Goal: Task Accomplishment & Management: Complete application form

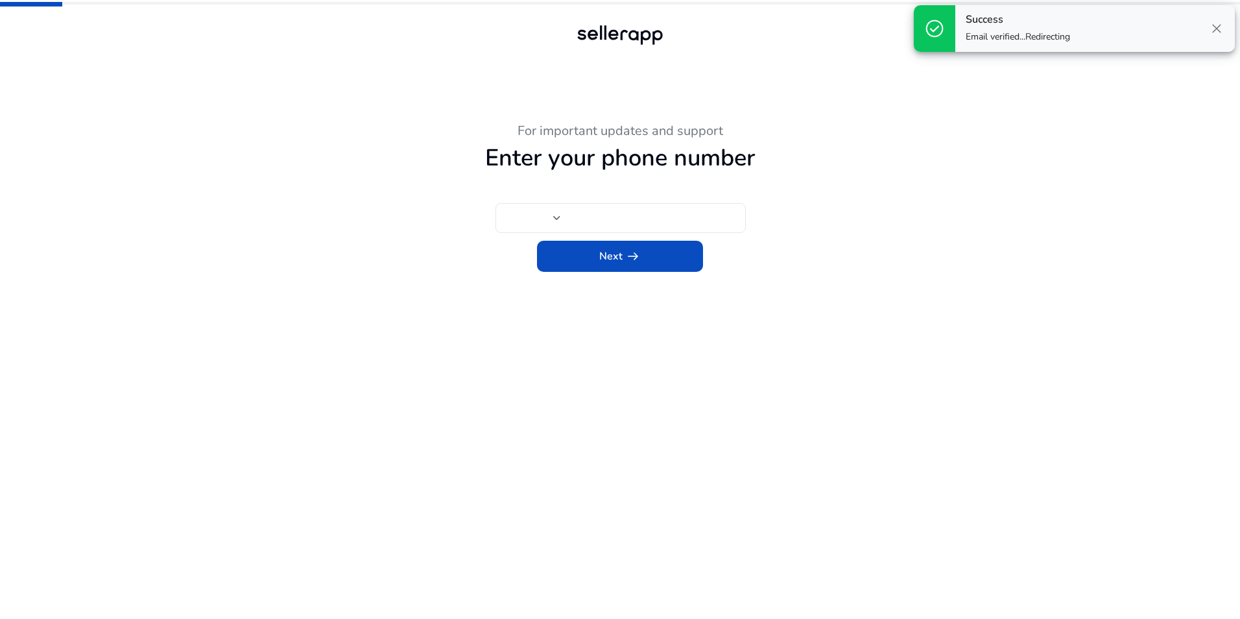
type input "***"
click at [1222, 29] on span "close" at bounding box center [1217, 29] width 16 height 16
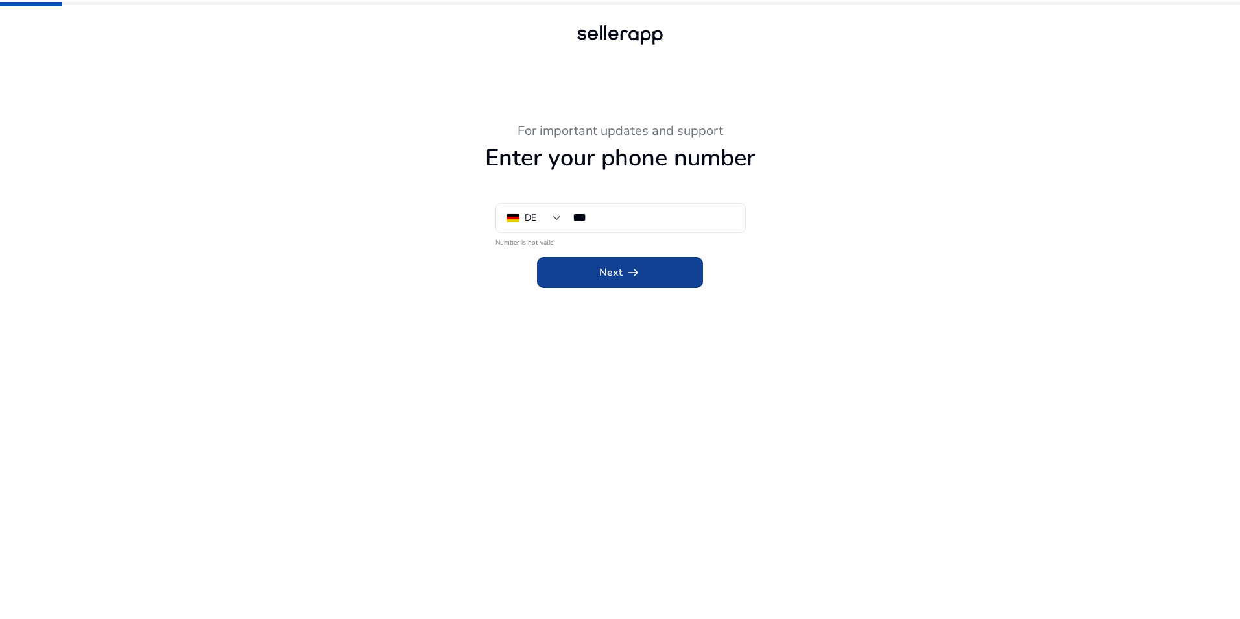
click at [610, 270] on span "Next arrow_right_alt" at bounding box center [620, 273] width 42 height 16
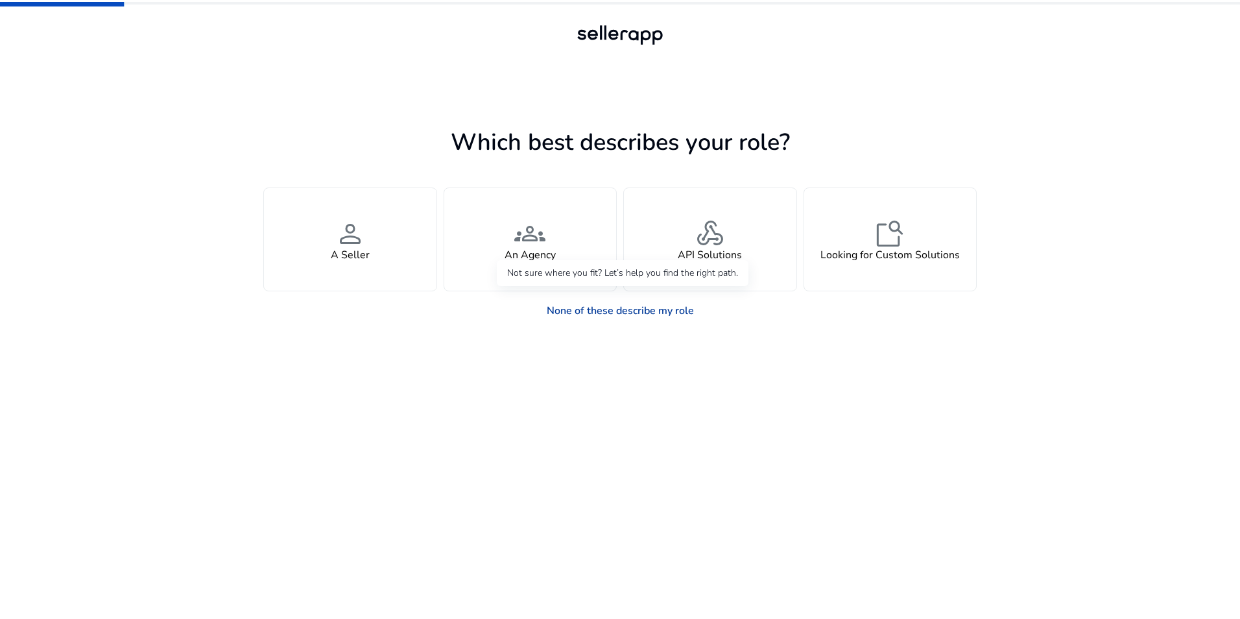
click at [694, 311] on link "None of these describe my role" at bounding box center [620, 311] width 168 height 26
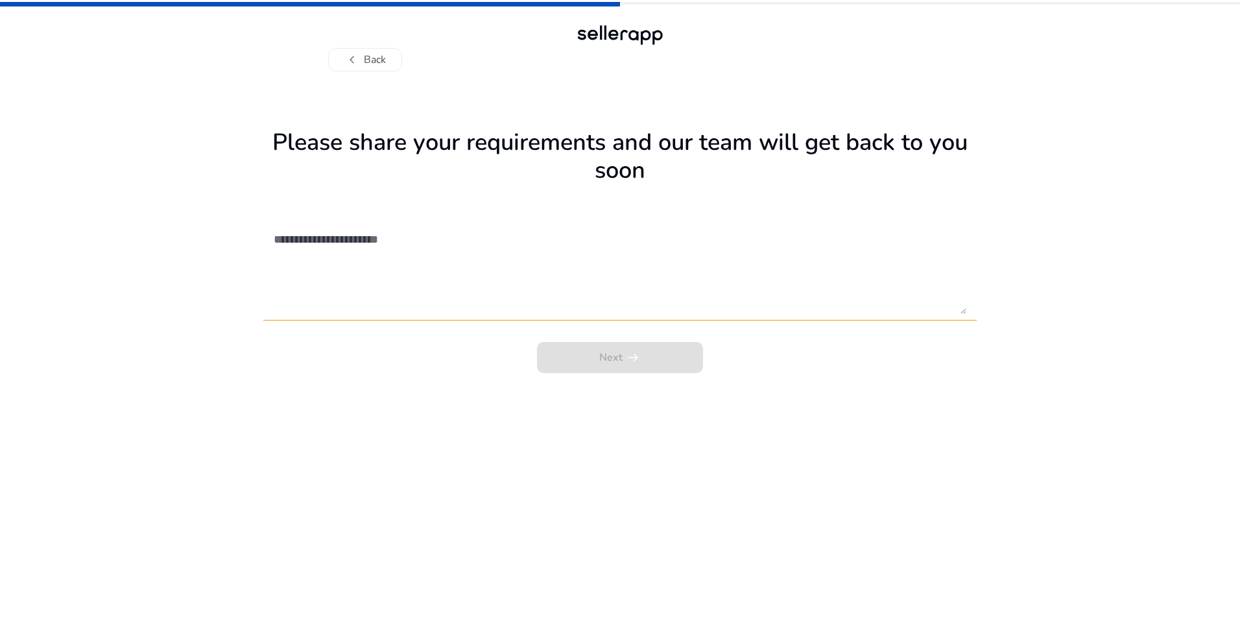
click at [634, 355] on div "Next arrow_right_alt" at bounding box center [619, 353] width 713 height 39
click at [638, 362] on div "Next arrow_right_alt" at bounding box center [619, 353] width 713 height 39
click at [390, 46] on div "chevron_left Back" at bounding box center [620, 46] width 584 height 49
click at [389, 52] on button "chevron_left Back" at bounding box center [365, 59] width 74 height 23
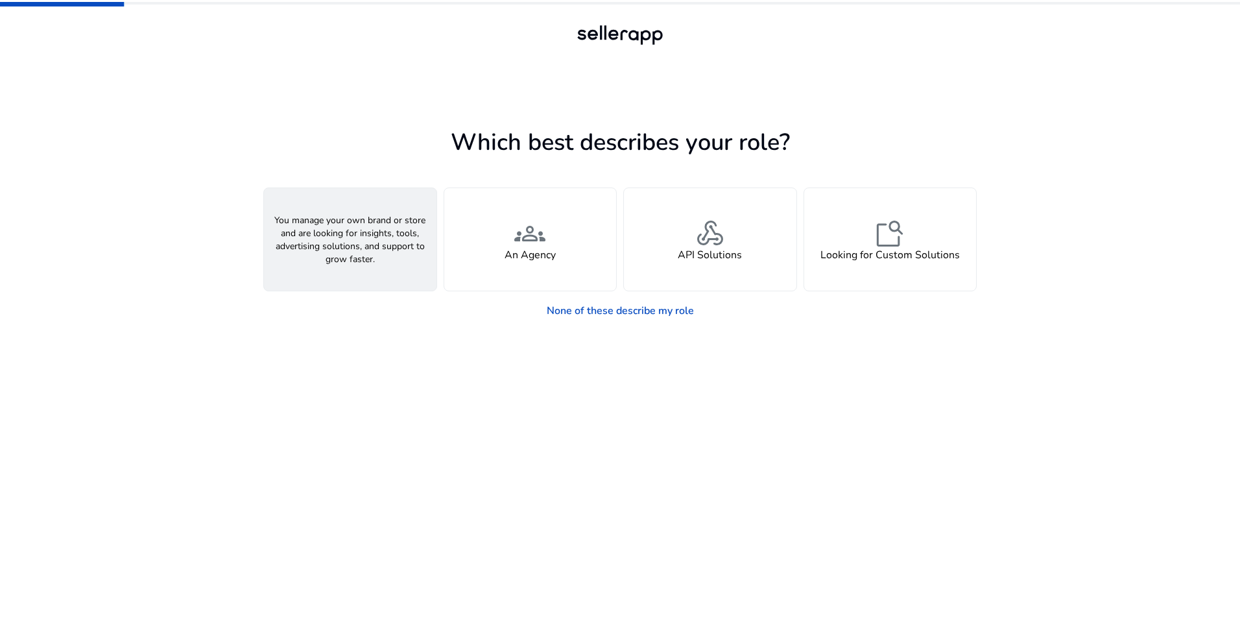
click at [378, 248] on div "person A Seller" at bounding box center [350, 239] width 173 height 102
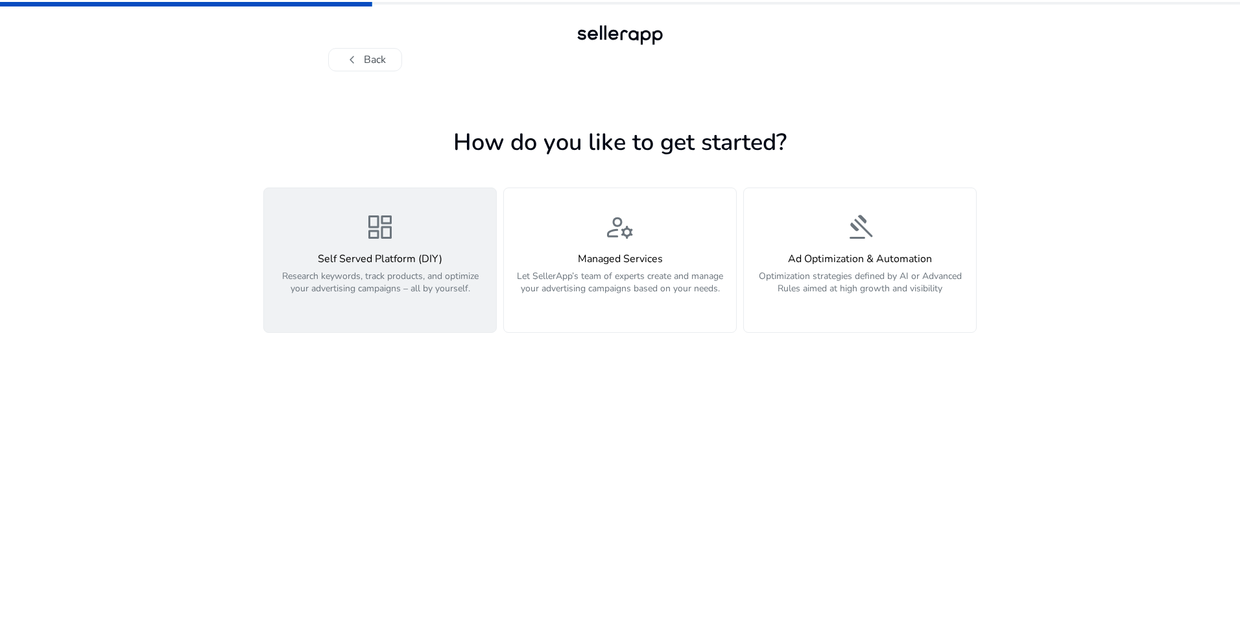
click at [365, 296] on p "Research keywords, track products, and optimize your advertising campaigns – al…" at bounding box center [380, 289] width 217 height 39
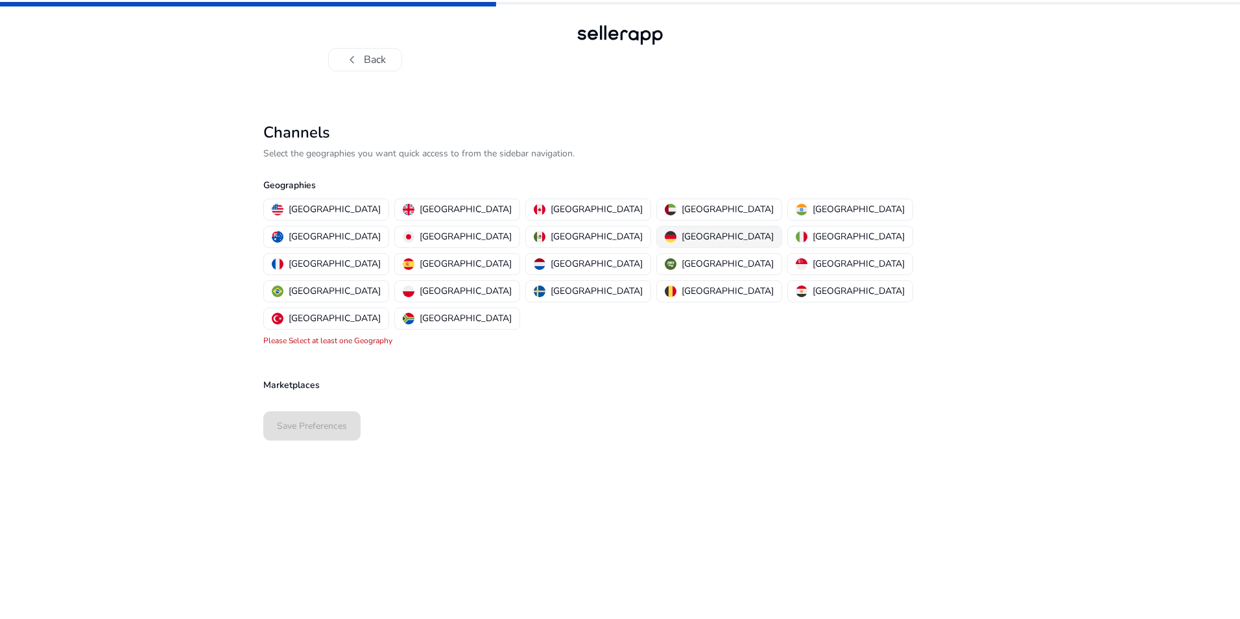
click at [682, 239] on p "[GEOGRAPHIC_DATA]" at bounding box center [728, 237] width 92 height 14
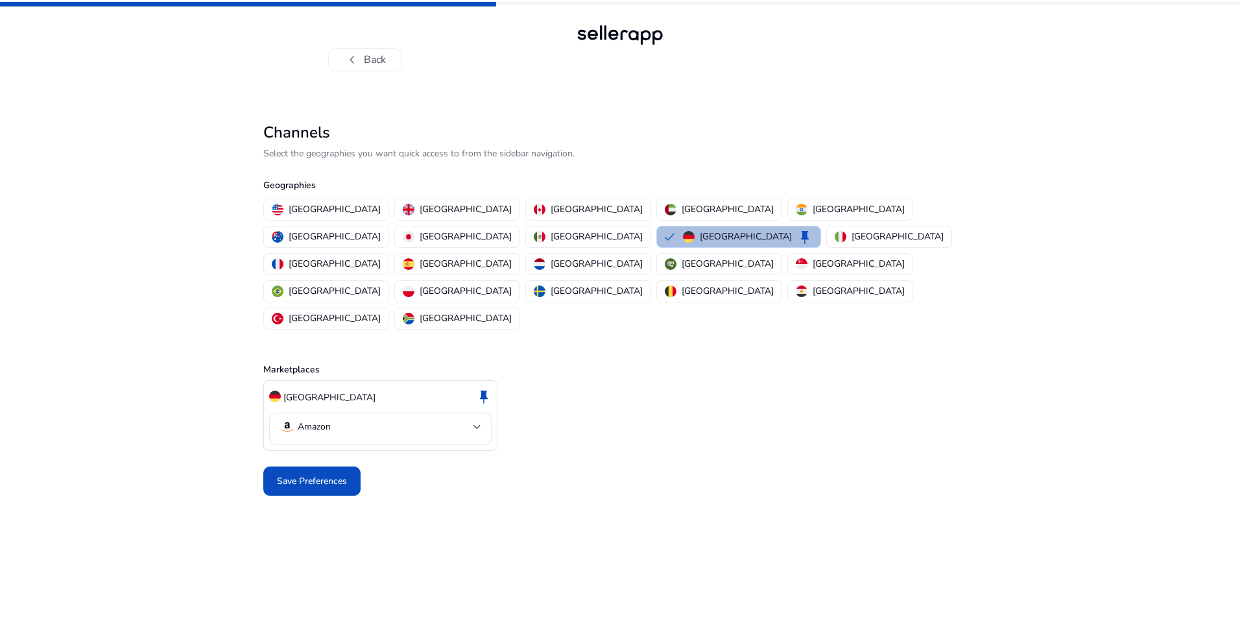
click at [330, 466] on span at bounding box center [311, 481] width 97 height 31
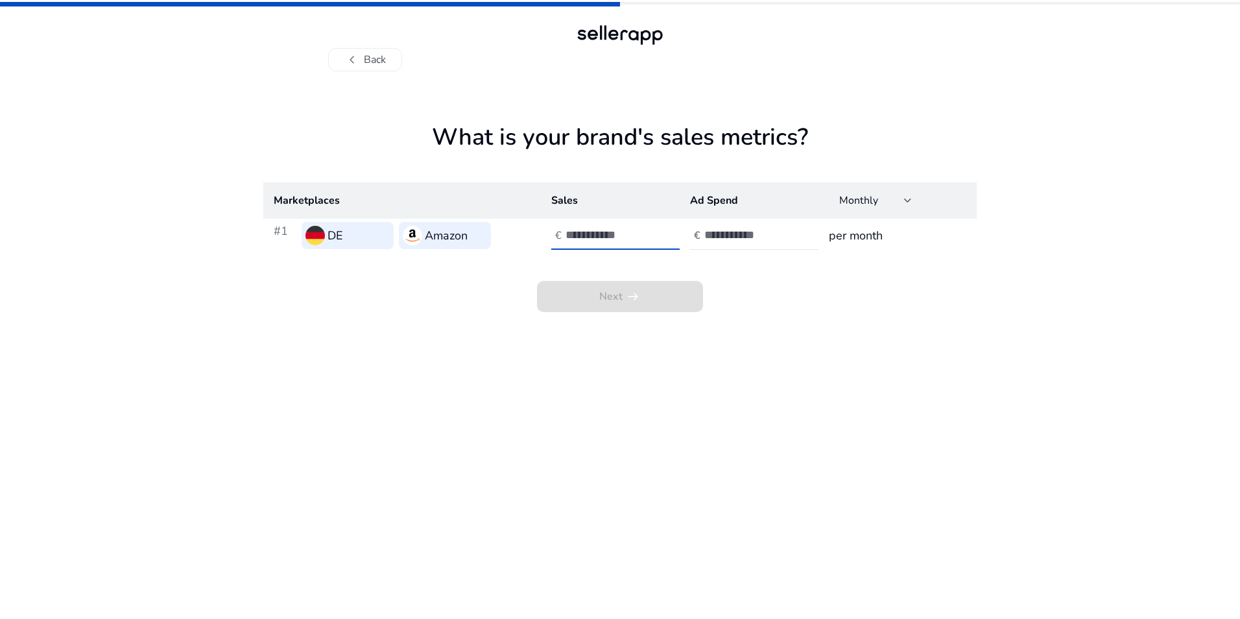
click at [609, 235] on input "number" at bounding box center [610, 235] width 88 height 14
click at [797, 300] on div "Next arrow_right_alt" at bounding box center [619, 282] width 713 height 60
click at [670, 230] on div at bounding box center [624, 235] width 117 height 29
click at [639, 239] on input "number" at bounding box center [610, 235] width 88 height 14
click at [649, 236] on input "**" at bounding box center [610, 235] width 88 height 14
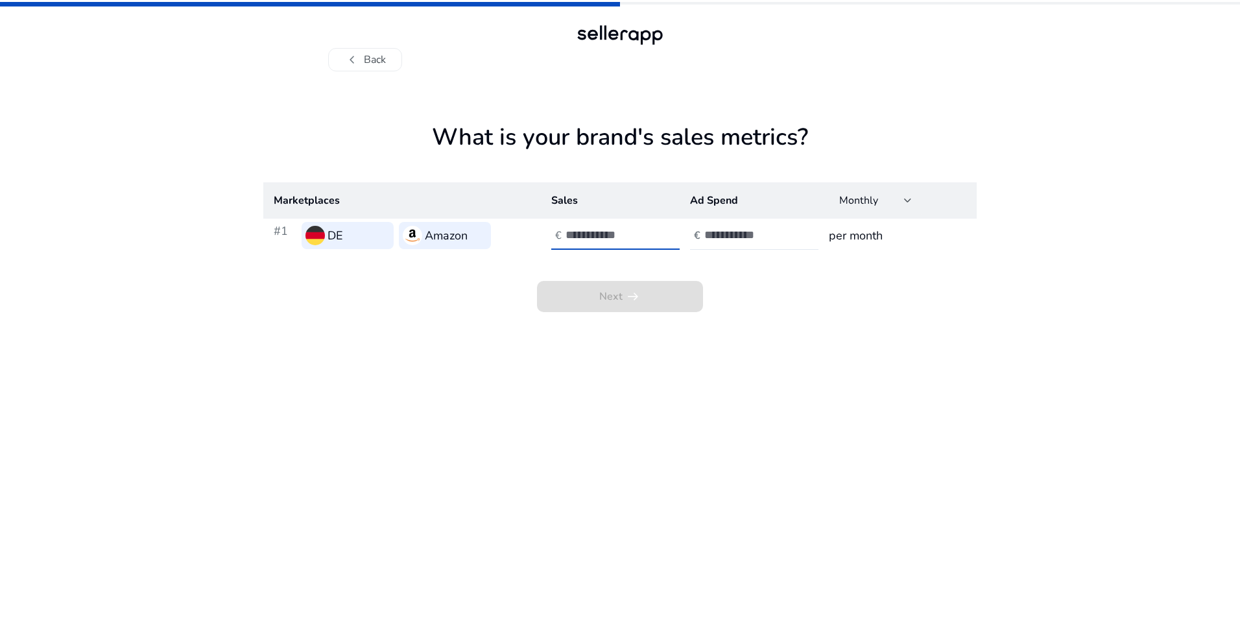
type input "*"
click at [649, 232] on input "*" at bounding box center [610, 235] width 88 height 14
click at [749, 243] on div at bounding box center [762, 235] width 117 height 29
click at [751, 232] on input "number" at bounding box center [748, 235] width 88 height 14
click at [784, 238] on input "**" at bounding box center [748, 235] width 88 height 14
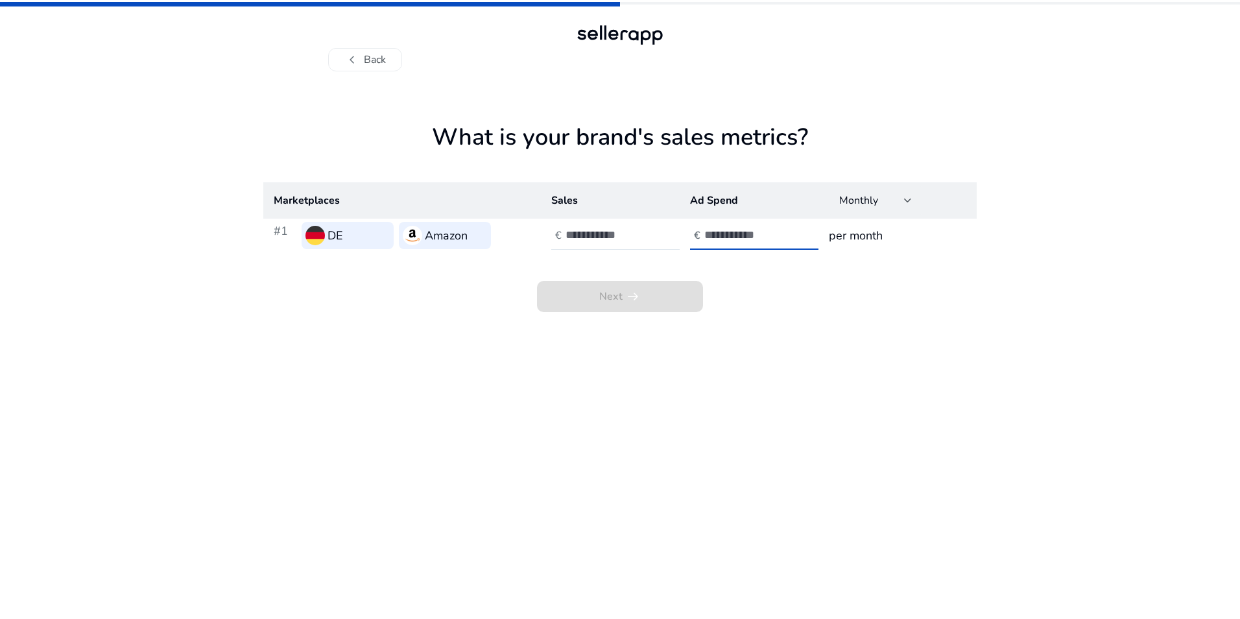
type input "*"
click at [786, 231] on input "*" at bounding box center [748, 235] width 88 height 14
click at [863, 232] on h3 "per month" at bounding box center [898, 235] width 138 height 18
click at [618, 302] on span "Next arrow_right_alt" at bounding box center [620, 297] width 42 height 16
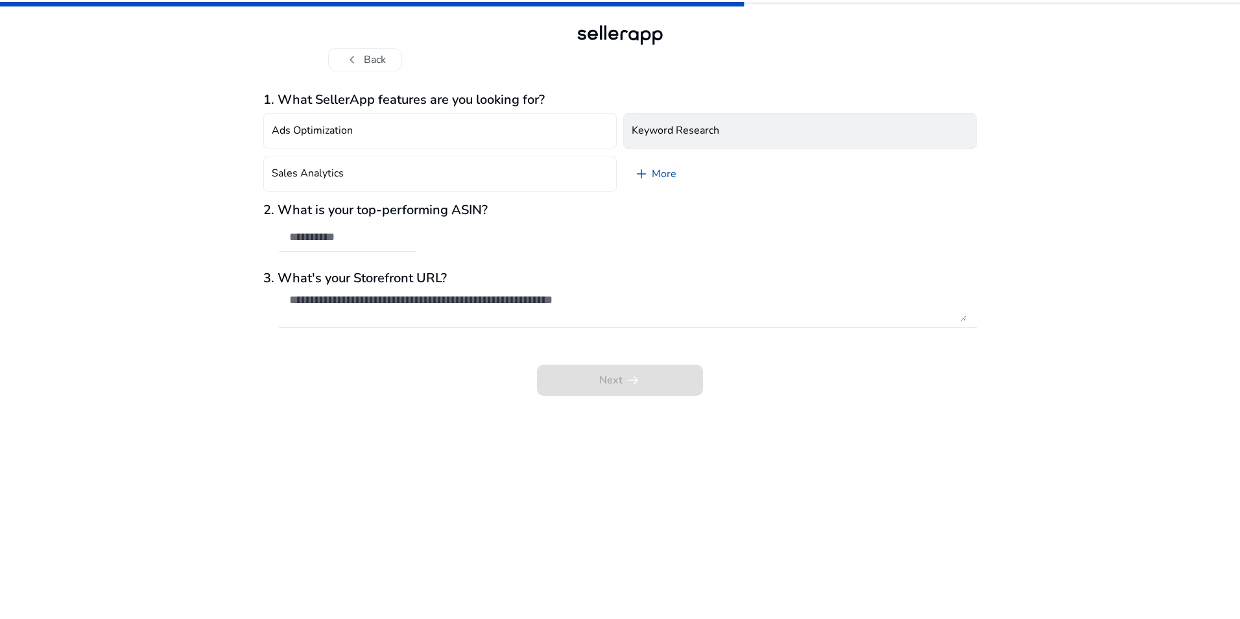
click at [680, 142] on button "Keyword Research" at bounding box center [800, 131] width 354 height 36
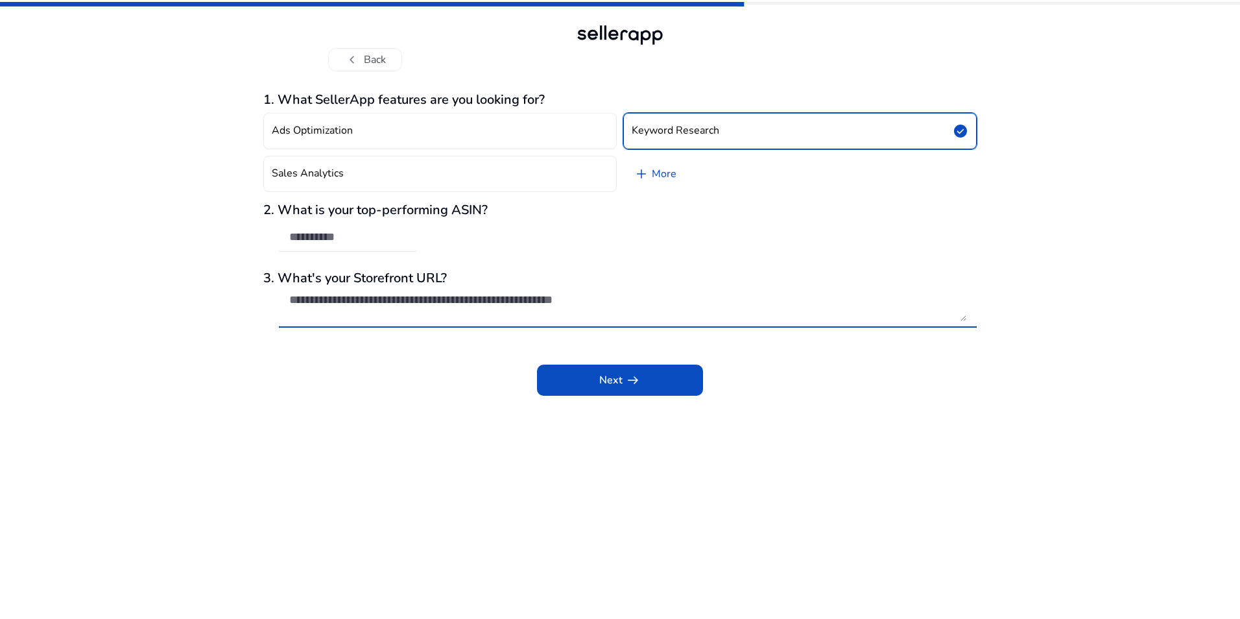
drag, startPoint x: 716, startPoint y: 309, endPoint x: 604, endPoint y: 302, distance: 112.5
click at [604, 302] on textarea at bounding box center [627, 307] width 677 height 29
drag, startPoint x: 604, startPoint y: 302, endPoint x: 793, endPoint y: 295, distance: 189.5
click at [609, 300] on textarea at bounding box center [627, 307] width 677 height 29
click at [1032, 296] on div "chevron_left Back 1. What SellerApp features are you looking for? Ads Optimizat…" at bounding box center [620, 309] width 1240 height 619
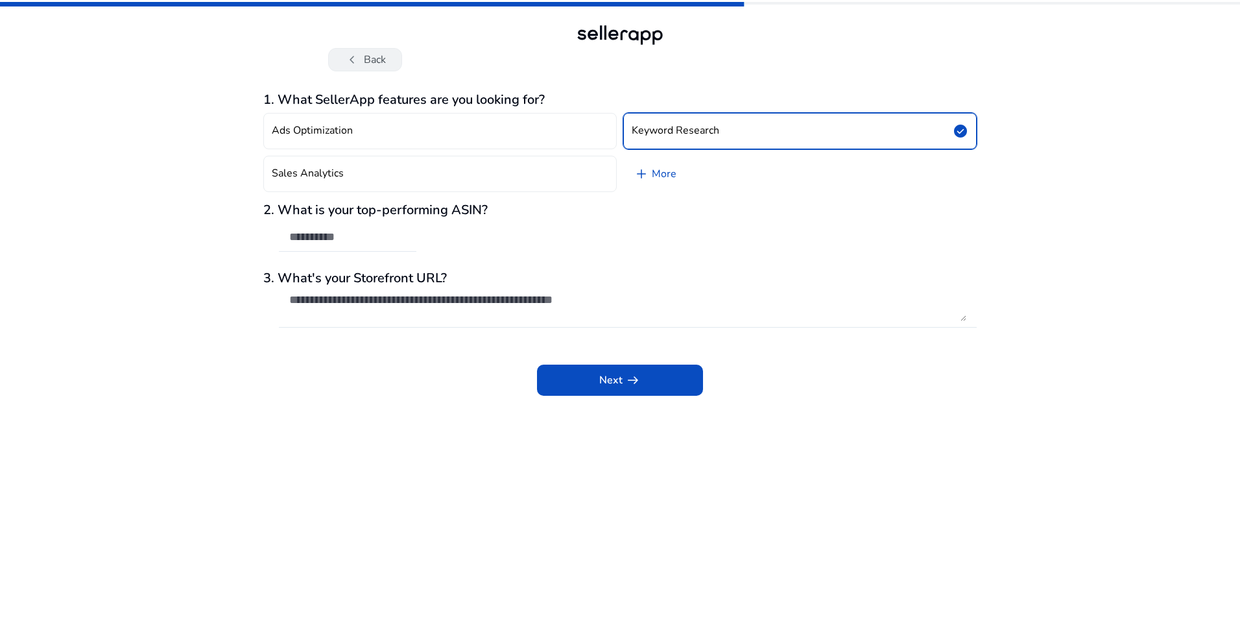
click at [372, 57] on button "chevron_left Back" at bounding box center [365, 59] width 74 height 23
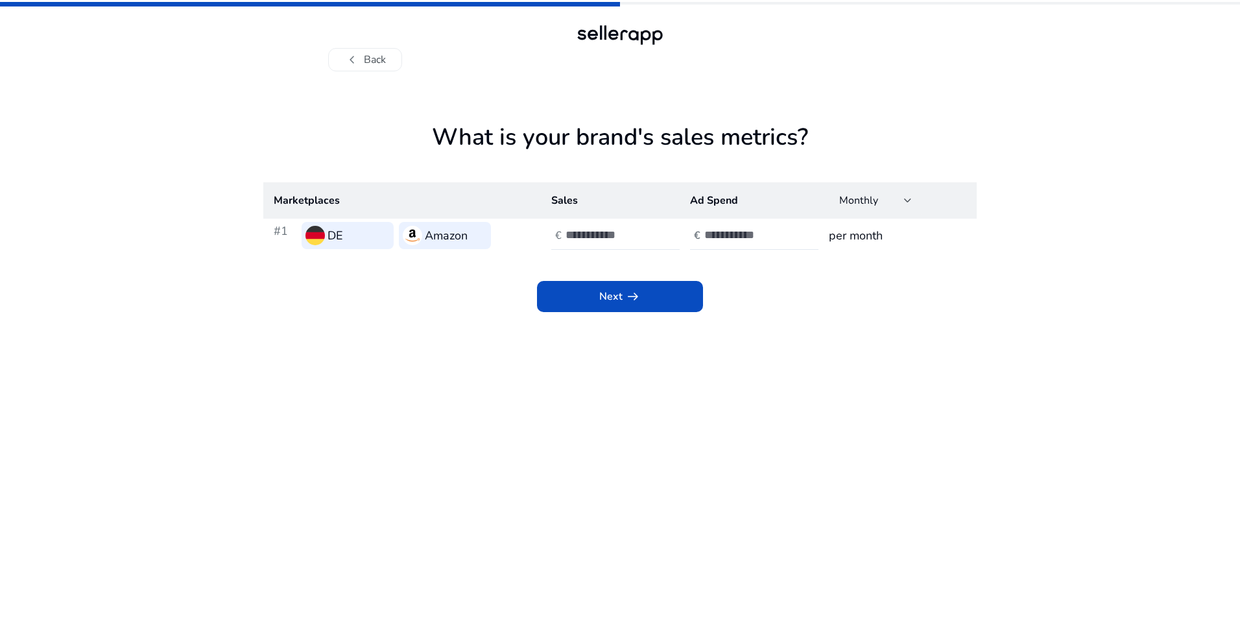
click at [372, 57] on button "chevron_left Back" at bounding box center [365, 59] width 74 height 23
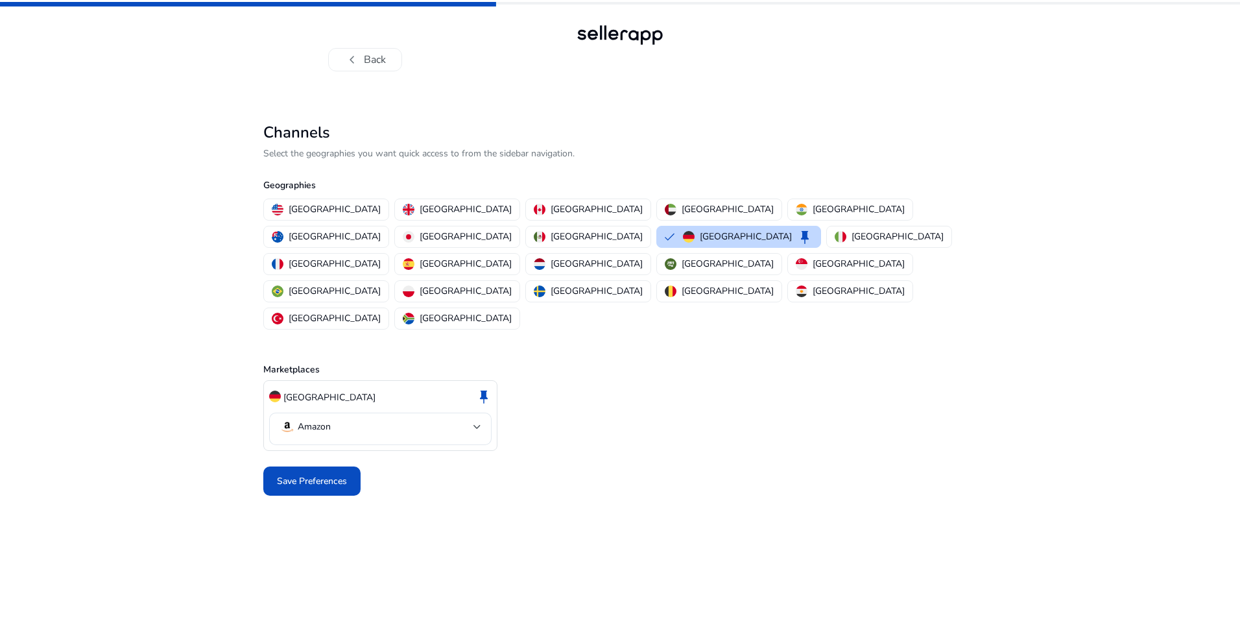
click at [372, 57] on button "chevron_left Back" at bounding box center [365, 59] width 74 height 23
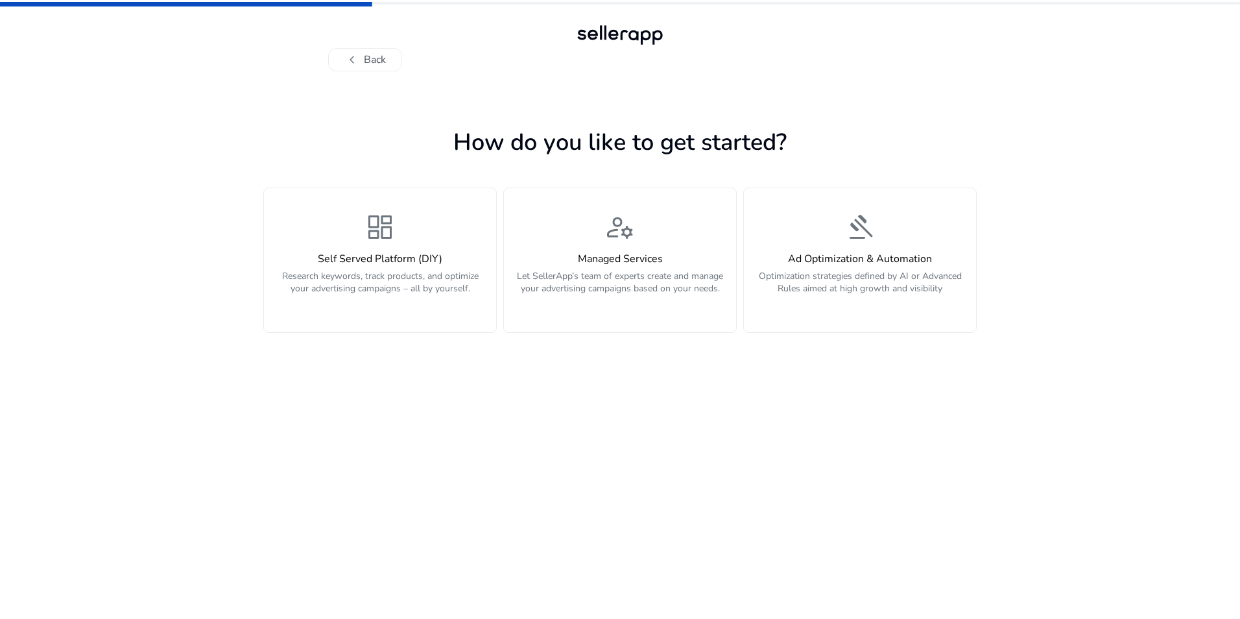
click at [372, 57] on button "chevron_left Back" at bounding box center [365, 59] width 74 height 23
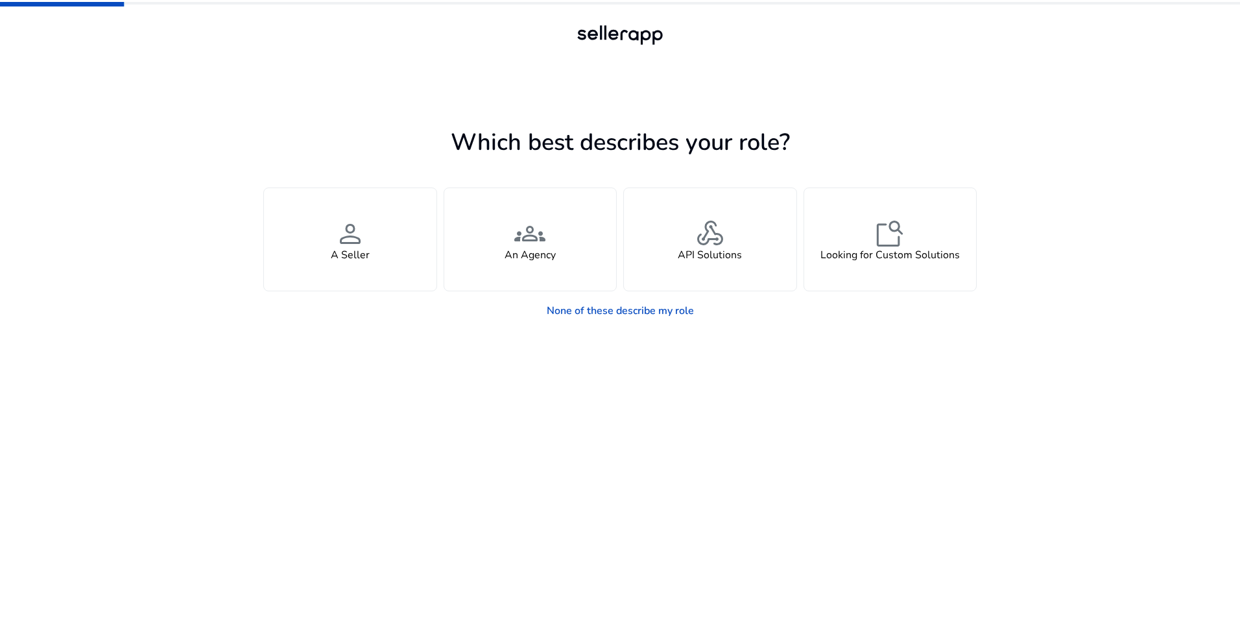
click at [372, 57] on div at bounding box center [620, 59] width 584 height 23
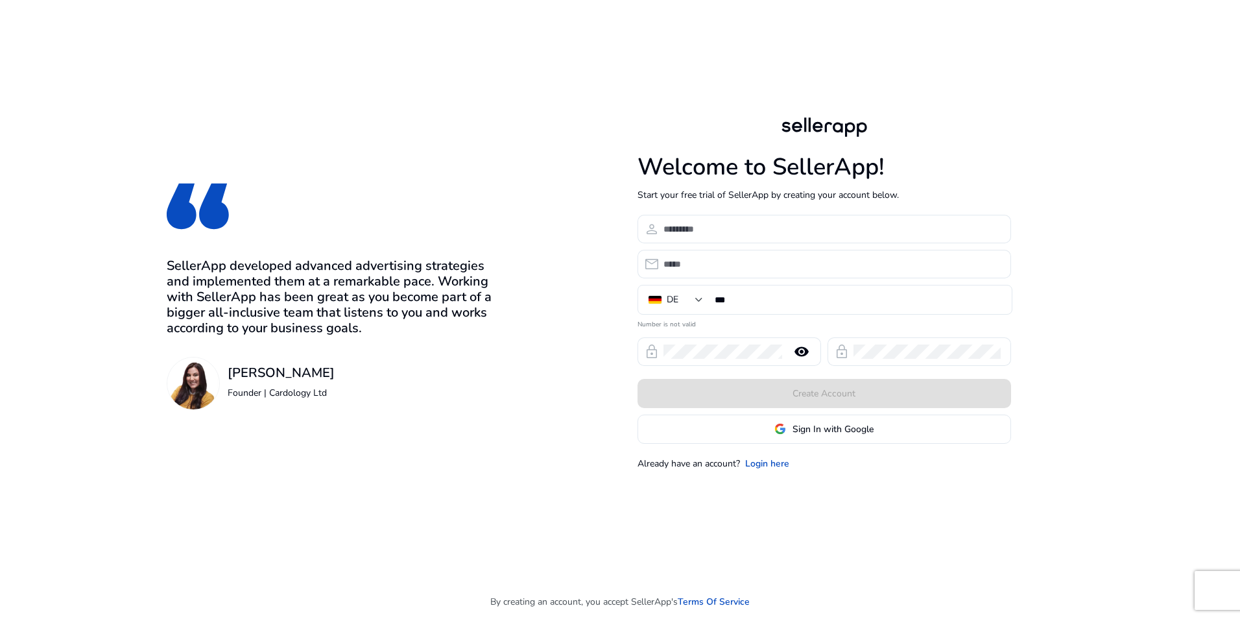
drag, startPoint x: 1193, startPoint y: 246, endPoint x: 1177, endPoint y: 258, distance: 20.5
click at [1194, 246] on div "SellerApp developed advanced advertising strategies and implemented them at a r…" at bounding box center [620, 309] width 1240 height 619
click at [774, 464] on link "Login here" at bounding box center [767, 464] width 44 height 14
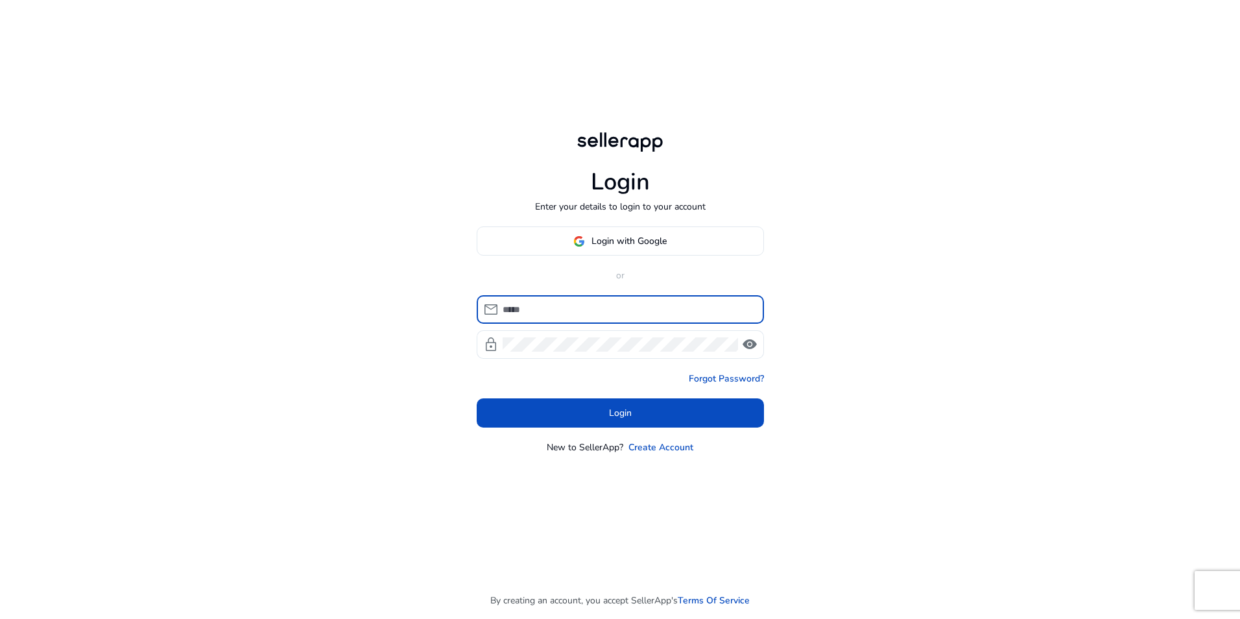
click at [623, 312] on input at bounding box center [628, 309] width 251 height 14
type input "**********"
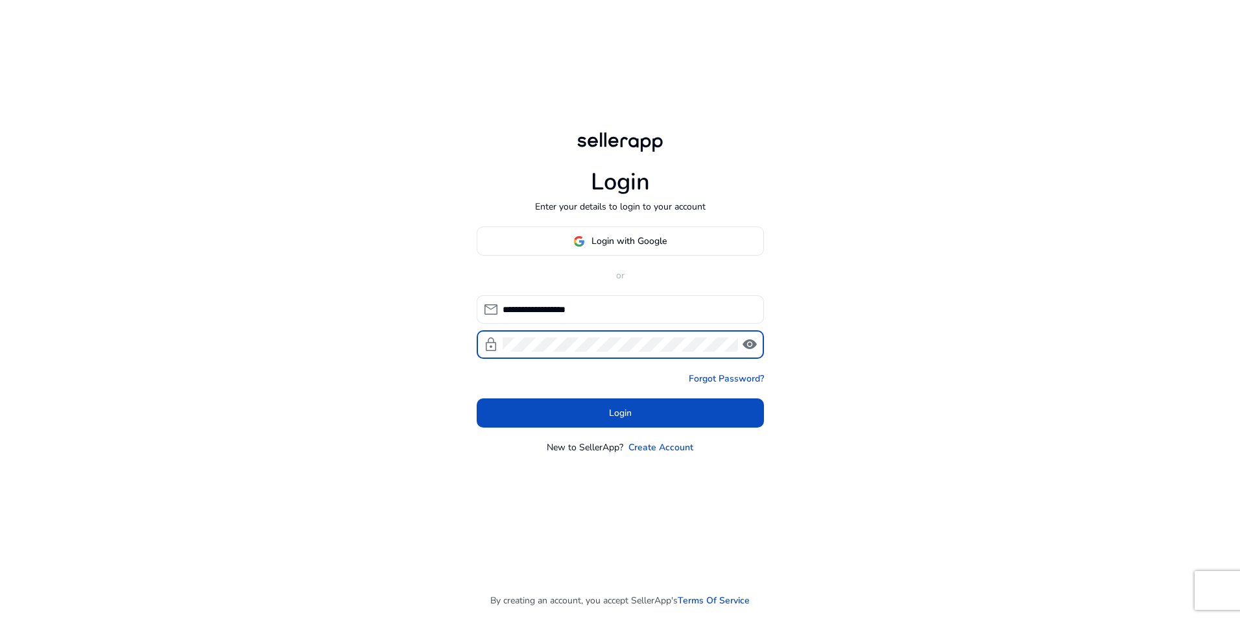
click button "Login" at bounding box center [620, 412] width 287 height 29
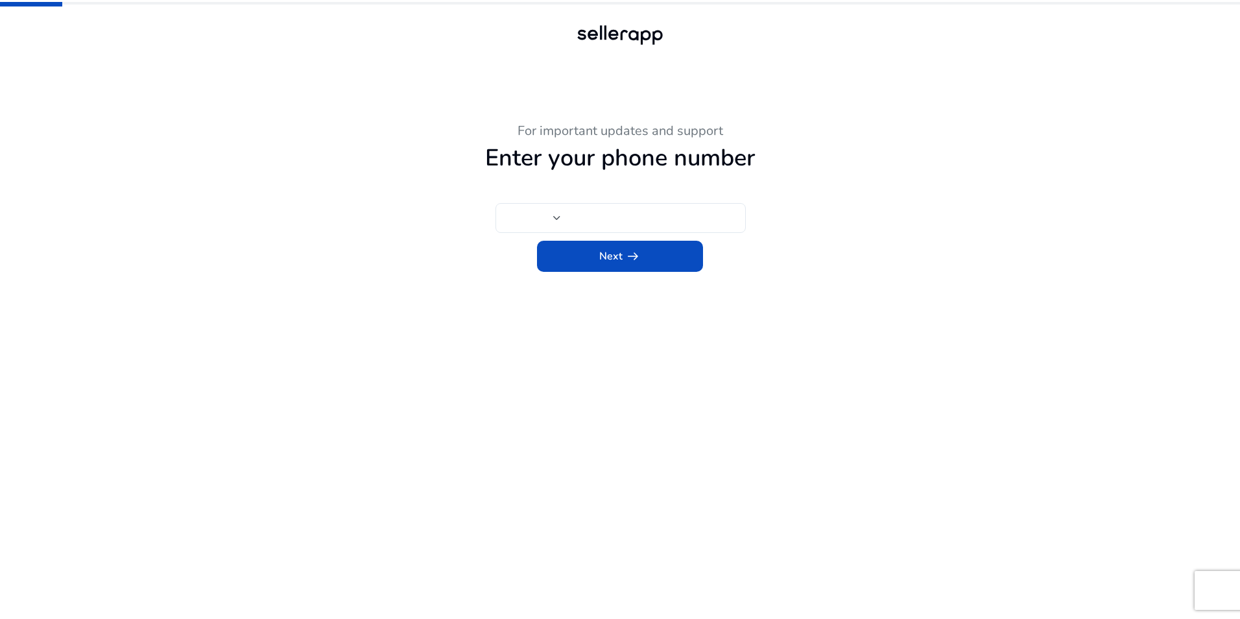
type input "***"
